Goal: Task Accomplishment & Management: Use online tool/utility

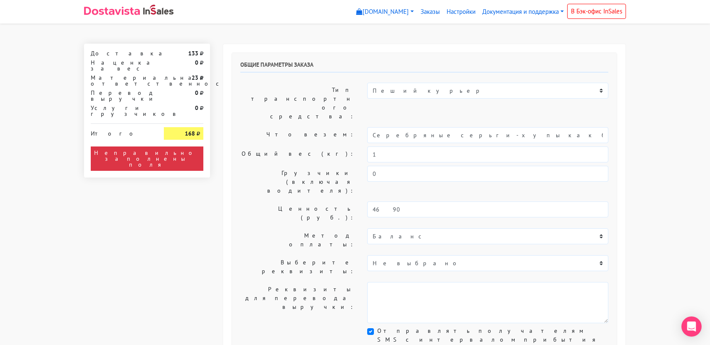
select select "11:00"
select select "21:00"
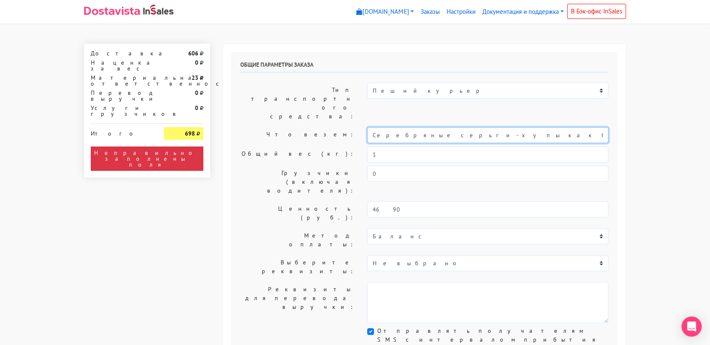
click at [491, 127] on input "Серебряные серьги-хупы как бублик black, 15 мм" at bounding box center [487, 135] width 241 height 16
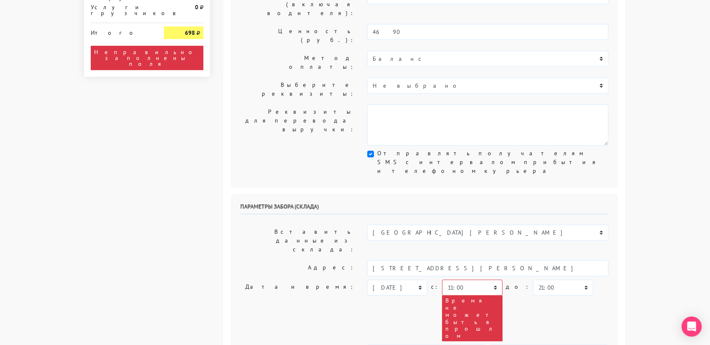
scroll to position [178, 0]
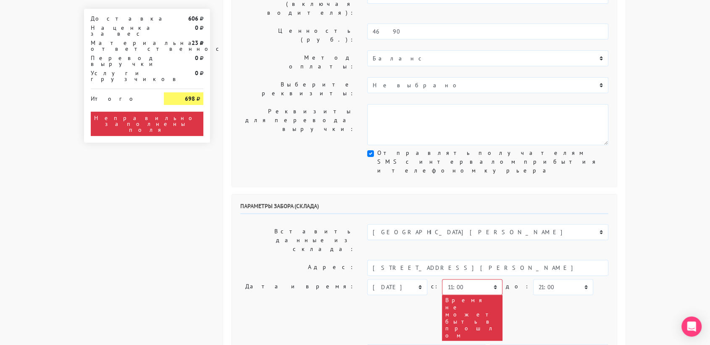
type input "украшения"
click at [416, 279] on select "[DATE] [DATE] [DATE] [DATE] [DATE] [DATE] [DATE] [DATE] [DATE]" at bounding box center [397, 287] width 60 height 16
select select "[DATE]"
click at [367, 279] on select "[DATE] [DATE] [DATE] [DATE] [DATE] [DATE] [DATE] [DATE] [DATE]" at bounding box center [397, 287] width 60 height 16
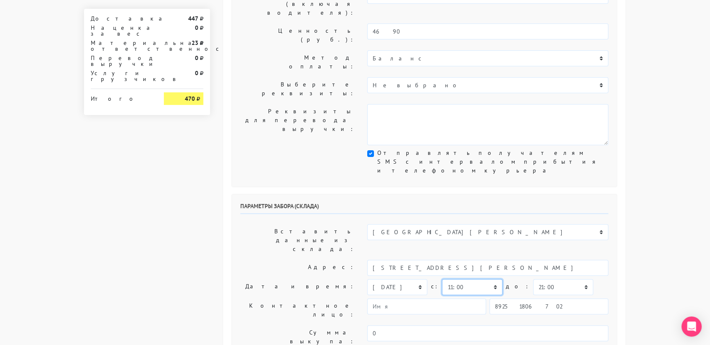
click at [487, 279] on select "00:00 00:30 01:00 01:30 02:00 02:30 03:00 03:30 04:00 04:30 05:00 05:30 06:00 0…" at bounding box center [472, 287] width 60 height 16
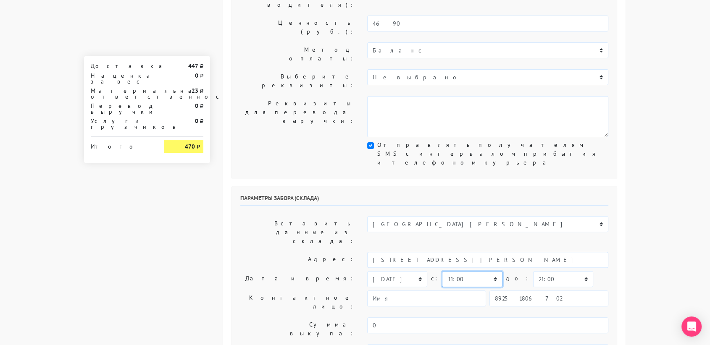
scroll to position [186, 0]
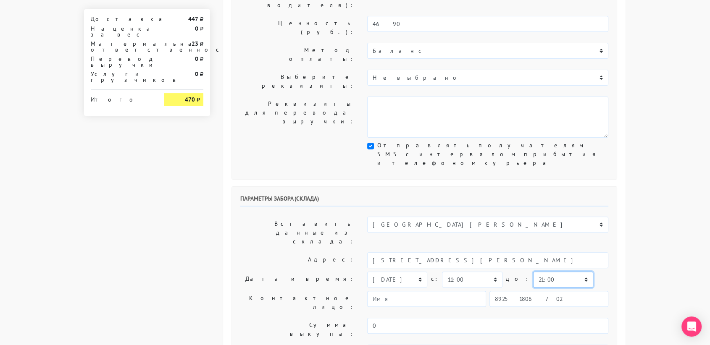
click at [547, 272] on select "00:00 00:30 01:00 01:30 02:00 02:30 03:00 03:30 04:00 04:30 05:00 05:30 06:00 0…" at bounding box center [563, 280] width 60 height 16
click at [491, 272] on select "00:00 00:30 01:00 01:30 02:00 02:30 03:00 03:30 04:00 04:30 05:00 05:30 06:00 0…" at bounding box center [472, 280] width 60 height 16
select select "10:30"
click at [442, 272] on select "00:00 00:30 01:00 01:30 02:00 02:30 03:00 03:30 04:00 04:30 05:00 05:30 06:00 0…" at bounding box center [472, 280] width 60 height 16
click at [543, 272] on select "00:00 00:30 01:00 01:30 02:00 02:30 03:00 03:30 04:00 04:30 05:00 05:30 06:00 0…" at bounding box center [563, 280] width 60 height 16
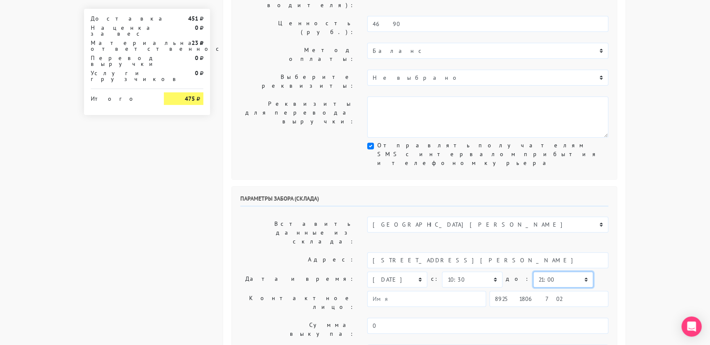
select select "11:00"
click at [533, 272] on select "00:00 00:30 01:00 01:30 02:00 02:30 03:00 03:30 04:00 04:30 05:00 05:30 06:00 0…" at bounding box center [563, 280] width 60 height 16
click at [560, 291] on input "89251806702" at bounding box center [548, 299] width 119 height 16
type input "9234448187"
type input "[PERSON_NAME]"
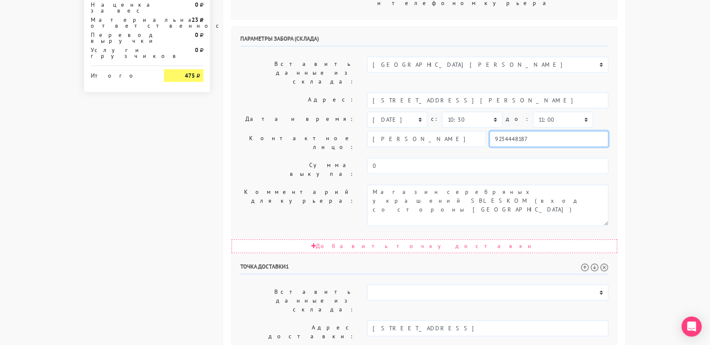
scroll to position [346, 0]
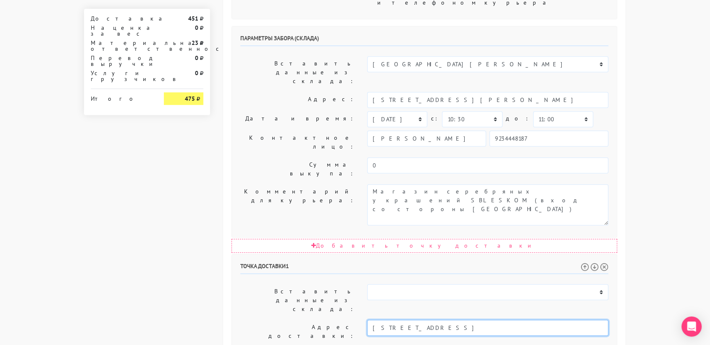
drag, startPoint x: 585, startPoint y: 200, endPoint x: 466, endPoint y: 199, distance: 118.9
click at [466, 320] on input "[STREET_ADDRESS]" at bounding box center [487, 328] width 241 height 16
type input "[STREET_ADDRESS],"
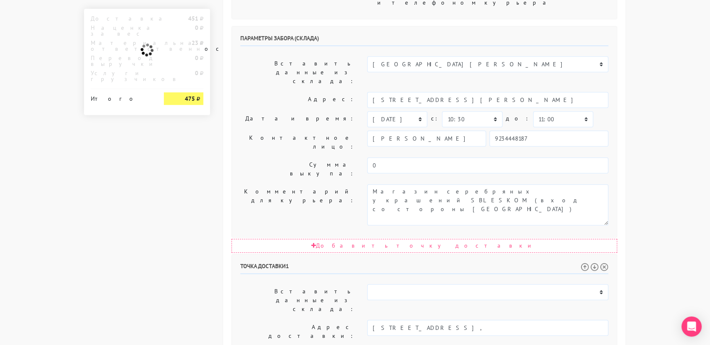
paste textarea "[STREET_ADDRESS]"
type textarea "Позвонить получателю за 1 час. подъезд 5, этаж 1, кв 145, домофон 9876в"
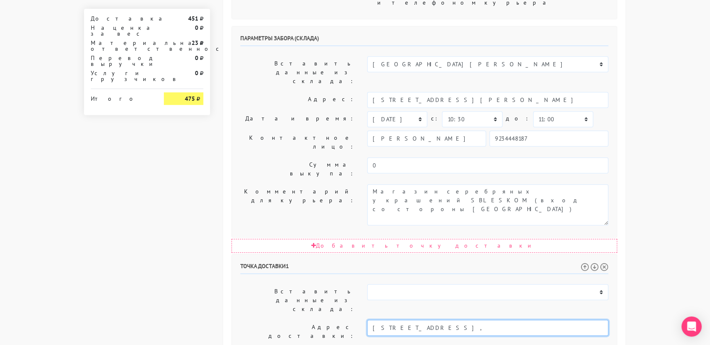
click at [480, 320] on input "[STREET_ADDRESS]," at bounding box center [487, 328] width 241 height 16
click at [465, 336] on li "[STREET_ADDRESS]" at bounding box center [487, 341] width 241 height 11
type input "[STREET_ADDRESS]"
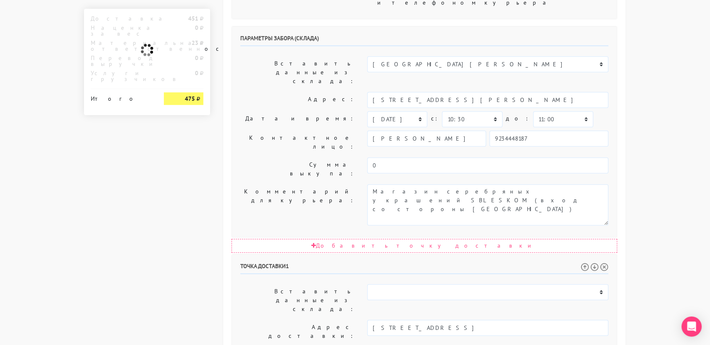
click at [646, 247] on body "[DOMAIN_NAME] [DOMAIN_NAME] Выйти Заказы Настройки 0" at bounding box center [355, 124] width 710 height 940
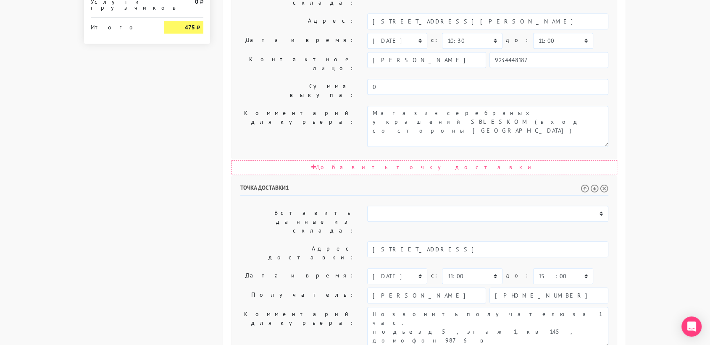
scroll to position [428, 0]
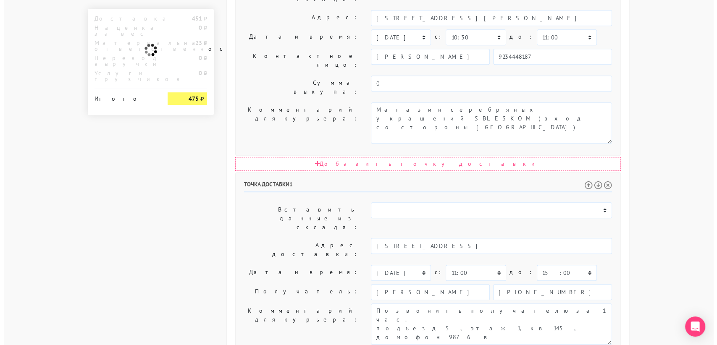
scroll to position [0, 0]
